Goal: Information Seeking & Learning: Learn about a topic

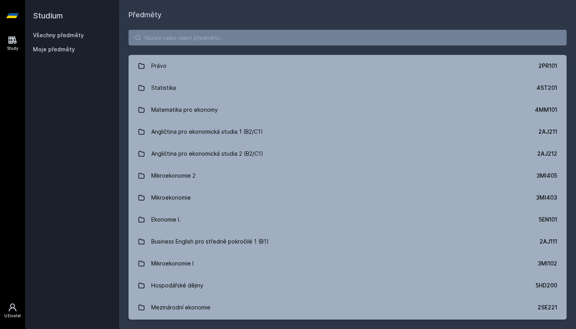
click at [9, 315] on div "Uživatel" at bounding box center [12, 316] width 16 height 6
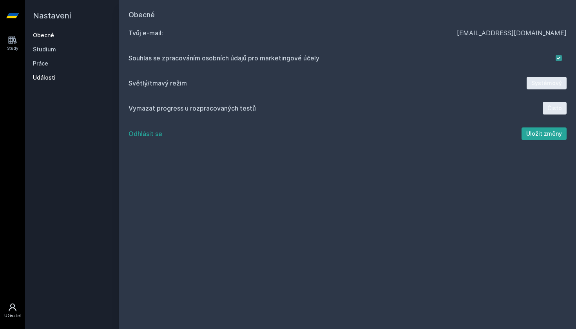
click at [52, 76] on link "Události" at bounding box center [72, 78] width 78 height 8
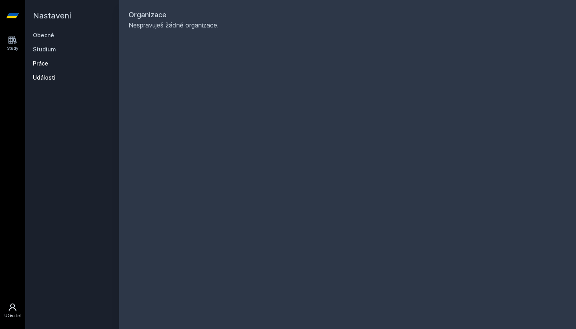
click at [44, 65] on link "Práce" at bounding box center [72, 64] width 78 height 8
click at [41, 63] on link "Práce" at bounding box center [72, 64] width 78 height 8
click at [43, 49] on link "Studium" at bounding box center [72, 49] width 78 height 8
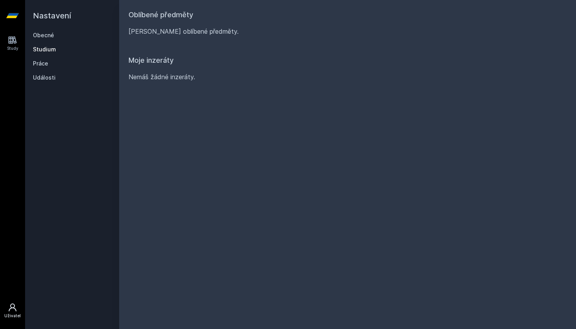
click at [39, 31] on h2 "Nastavení" at bounding box center [72, 15] width 78 height 31
click at [40, 37] on link "Obecné" at bounding box center [72, 35] width 78 height 8
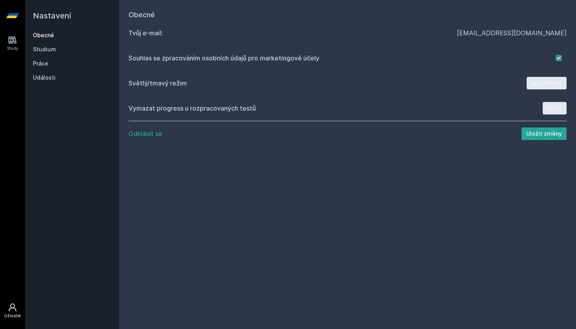
click at [4, 314] on link "Uživatel" at bounding box center [13, 311] width 22 height 24
click at [9, 40] on icon at bounding box center [12, 39] width 9 height 9
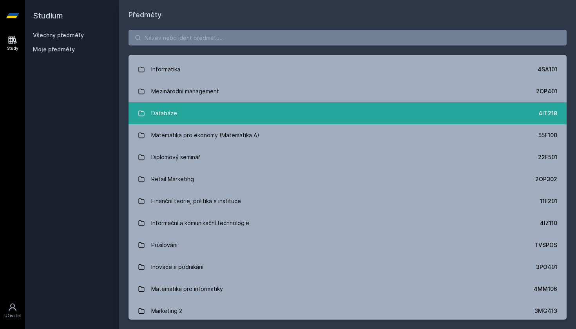
scroll to position [446, 0]
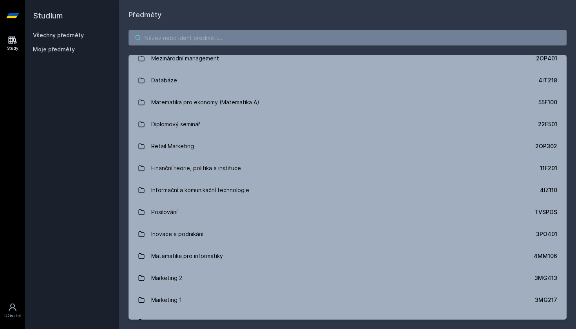
click at [261, 43] on input "search" at bounding box center [347, 38] width 438 height 16
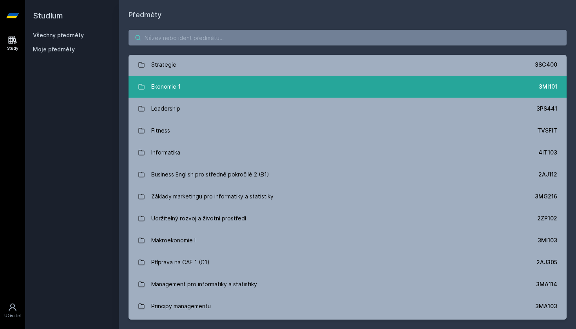
scroll to position [764, 0]
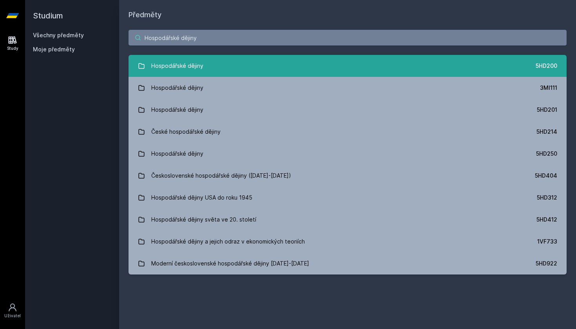
type input "Hospodářské dějiny"
click at [303, 70] on link "Hospodářské dějiny 5HD200" at bounding box center [347, 66] width 438 height 22
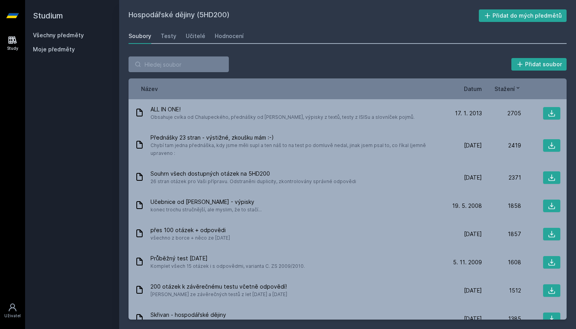
click at [475, 90] on span "Datum" at bounding box center [473, 89] width 18 height 8
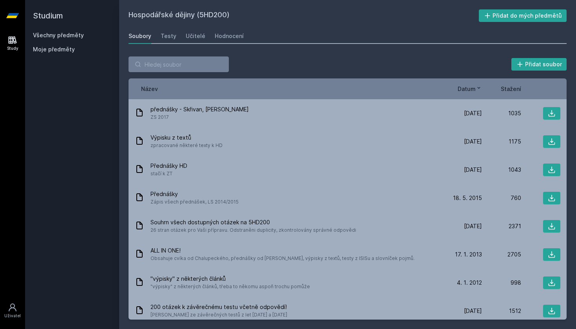
click at [472, 90] on span "Datum" at bounding box center [467, 89] width 18 height 8
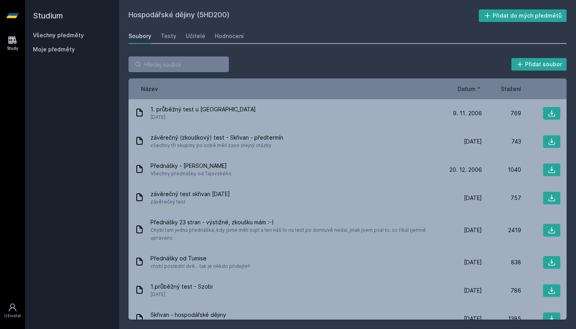
click at [472, 90] on span "Datum" at bounding box center [467, 89] width 18 height 8
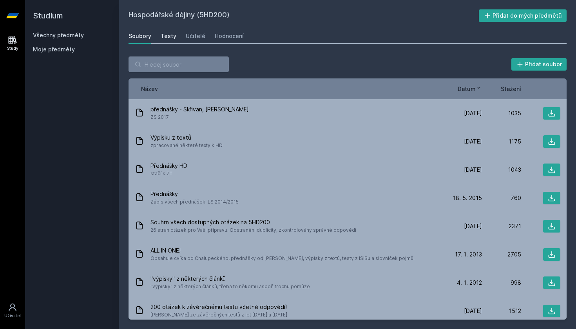
click at [166, 34] on div "Testy" at bounding box center [169, 36] width 16 height 8
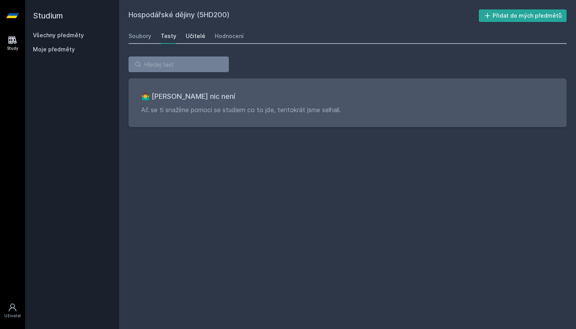
click at [188, 40] on link "Učitelé" at bounding box center [196, 36] width 20 height 16
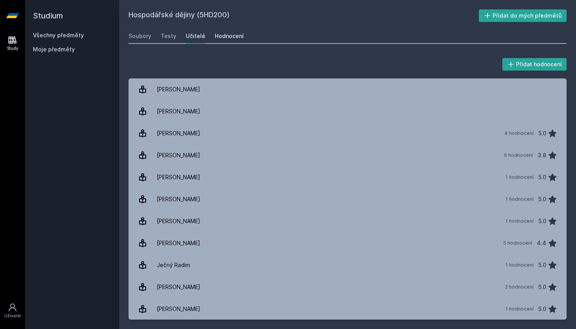
click at [225, 42] on link "Hodnocení" at bounding box center [229, 36] width 29 height 16
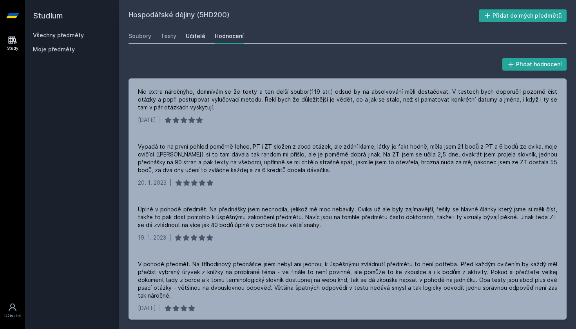
click at [197, 34] on div "Učitelé" at bounding box center [196, 36] width 20 height 8
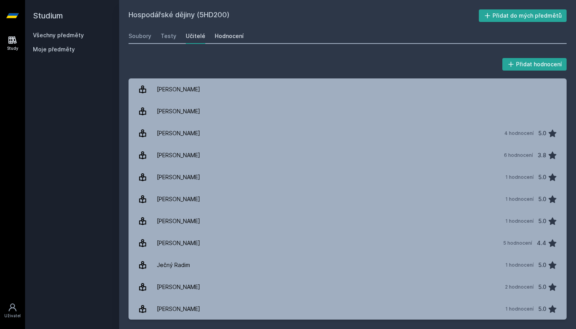
click at [223, 41] on link "Hodnocení" at bounding box center [229, 36] width 29 height 16
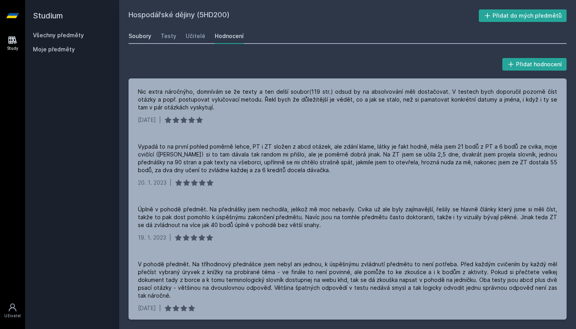
click at [140, 40] on div "Soubory" at bounding box center [139, 36] width 23 height 8
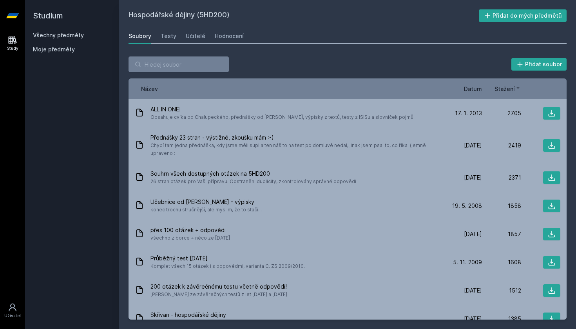
click at [473, 87] on span "Datum" at bounding box center [473, 89] width 18 height 8
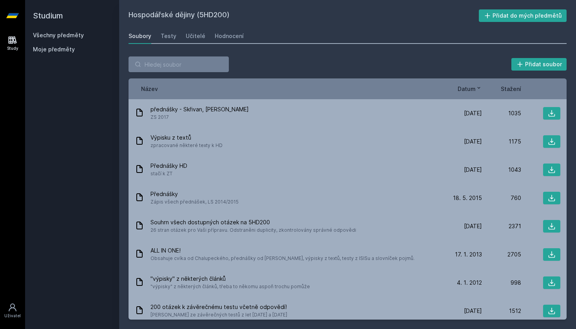
click at [467, 90] on span "Datum" at bounding box center [467, 89] width 18 height 8
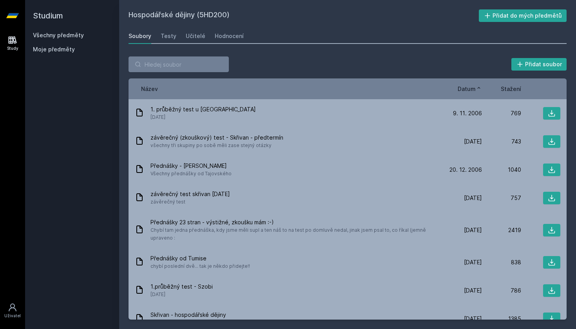
click at [467, 90] on span "Datum" at bounding box center [467, 89] width 18 height 8
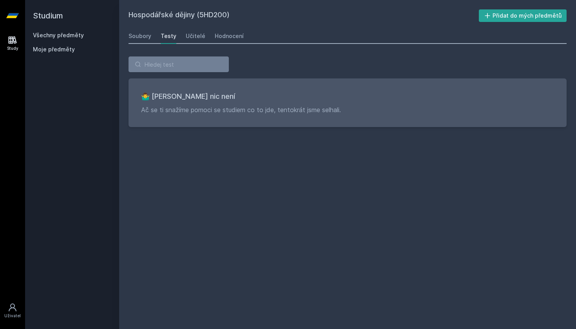
click at [512, 0] on div "Hospodářské dějiny (5HD200) Přidat do mých předmětů [GEOGRAPHIC_DATA] Testy Uči…" at bounding box center [347, 164] width 457 height 329
click at [207, 12] on h2 "Hospodářské dějiny (5HD200)" at bounding box center [303, 15] width 350 height 13
copy h2 "5HD200"
